Goal: Information Seeking & Learning: Learn about a topic

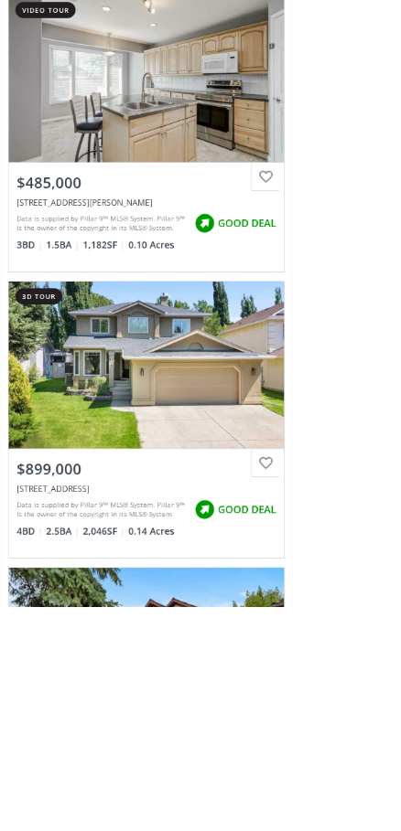
scroll to position [24, 0]
click at [400, 807] on html "[PHONE_NUMBER] [EMAIL_ADDRESS][DOMAIN_NAME] Home Search Search By Map Advanced …" at bounding box center [200, 391] width 401 height 831
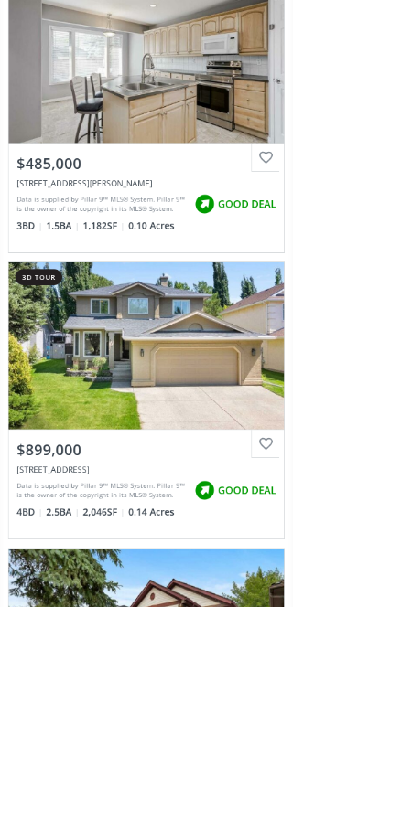
scroll to position [51, 0]
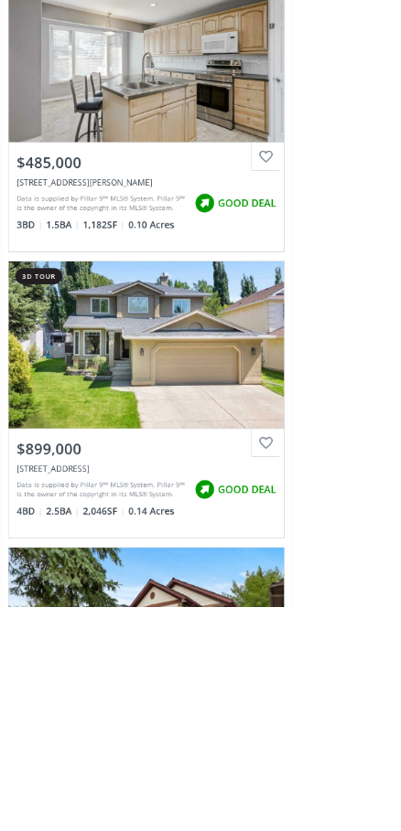
click at [400, 129] on html "[PHONE_NUMBER] [EMAIL_ADDRESS][DOMAIN_NAME] Home Search Search By Map Advanced …" at bounding box center [200, 364] width 401 height 831
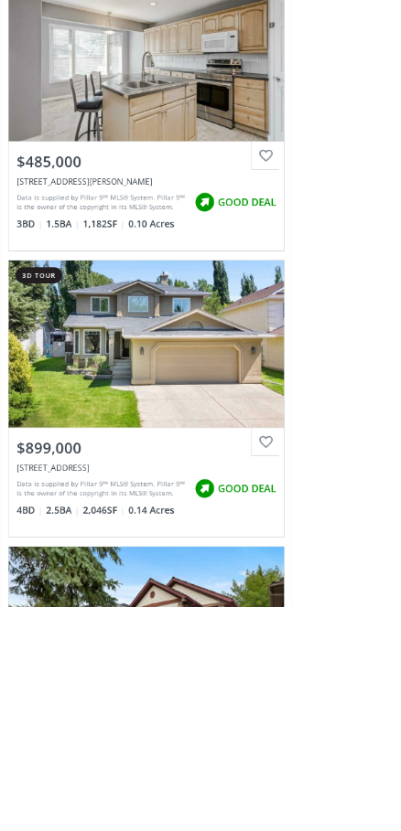
click at [181, 21] on div "View Photos & Details" at bounding box center [200, 79] width 377 height 229
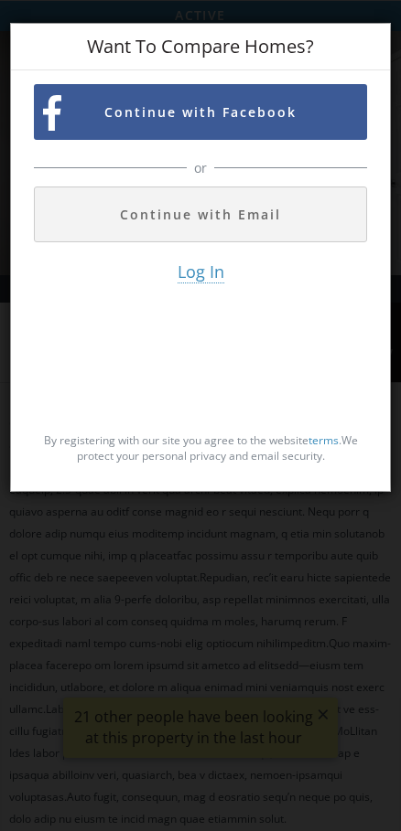
click at [140, 173] on div "or" at bounding box center [200, 167] width 333 height 37
click at [133, 192] on button "Continue with Email" at bounding box center [200, 215] width 333 height 56
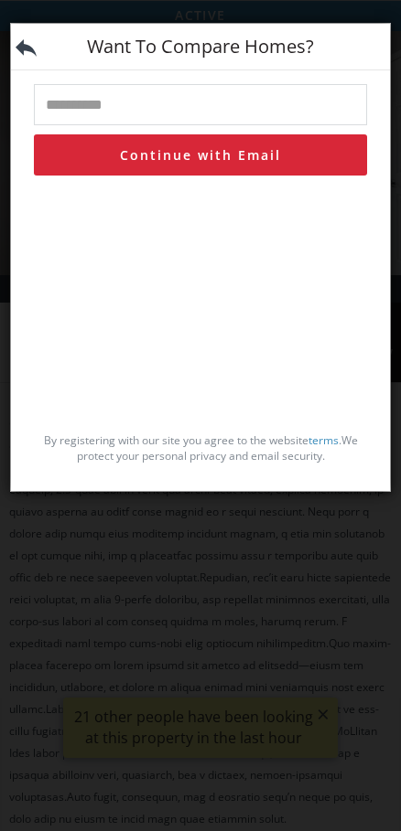
click at [145, 277] on div "By registering with our site you agree to the website terms . We protect your p…" at bounding box center [200, 331] width 333 height 293
click at [146, 275] on div "By registering with our site you agree to the website terms . We protect your p…" at bounding box center [200, 331] width 333 height 293
click at [130, 273] on div "By registering with our site you agree to the website terms . We protect your p…" at bounding box center [200, 331] width 333 height 293
click at [131, 269] on div "By registering with our site you agree to the website terms . We protect your p…" at bounding box center [200, 331] width 333 height 293
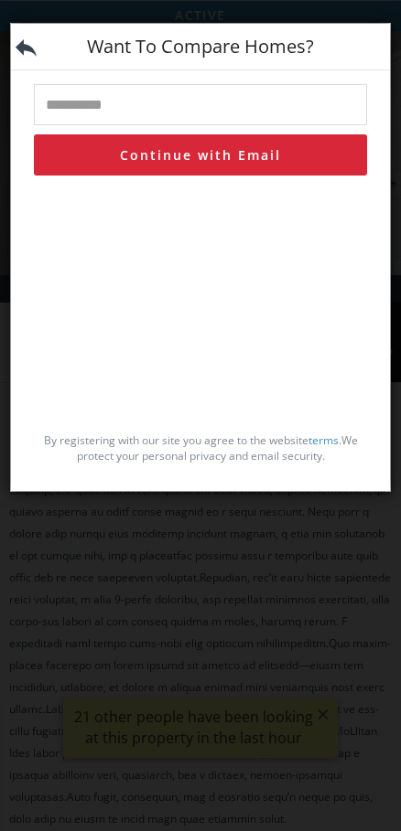
click at [131, 269] on div "By registering with our site you agree to the website terms . We protect your p…" at bounding box center [200, 331] width 333 height 293
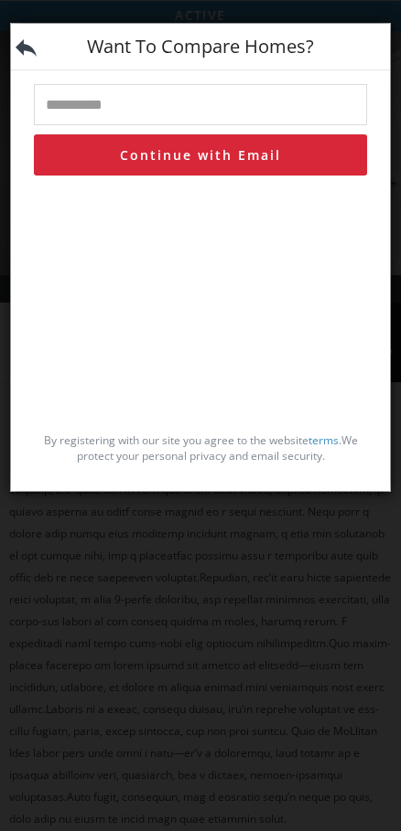
click at [41, 175] on button "Continue with Email" at bounding box center [200, 154] width 333 height 41
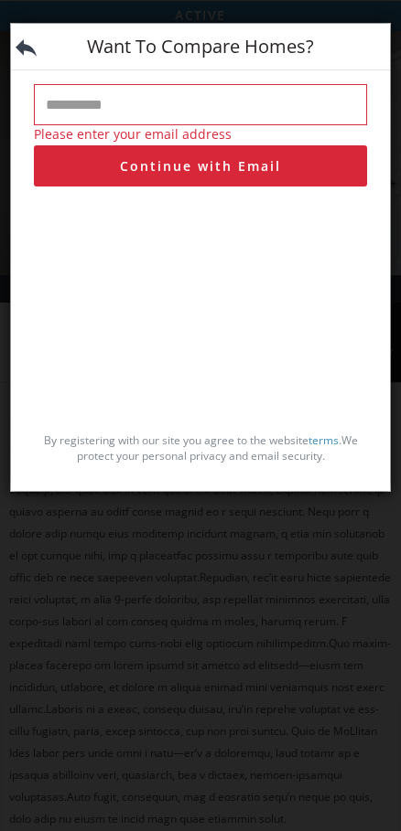
click at [98, 163] on button "Continue with Email" at bounding box center [200, 165] width 333 height 41
click at [65, 155] on button "Continue with Email" at bounding box center [200, 165] width 333 height 41
click at [130, 42] on h3 "Want To Compare Homes?" at bounding box center [200, 46] width 333 height 18
click at [34, 44] on img at bounding box center [26, 47] width 21 height 21
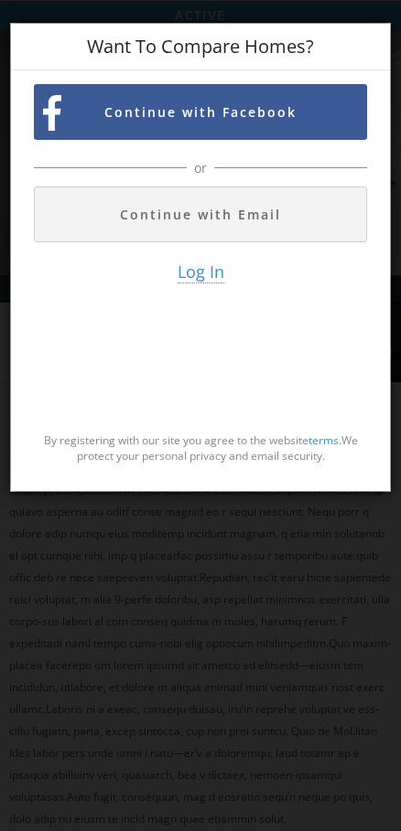
click at [291, 680] on div "Want To Compare Homes? Register To Access All Homes Continue with Facebook or C…" at bounding box center [200, 415] width 401 height 831
click at [148, 331] on div "Log In By registering with our site you agree to the website terms . We protect…" at bounding box center [200, 369] width 333 height 217
